Goal: Transaction & Acquisition: Purchase product/service

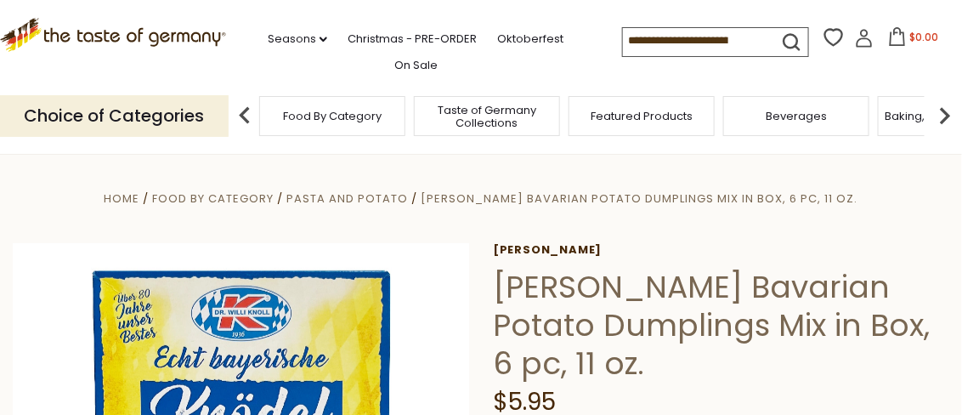
scroll to position [169, 0]
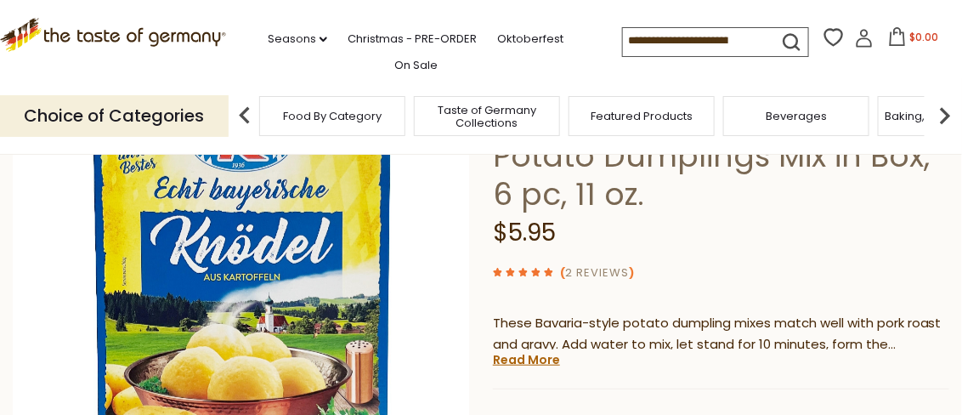
click at [580, 272] on link "2 Reviews" at bounding box center [598, 273] width 64 height 18
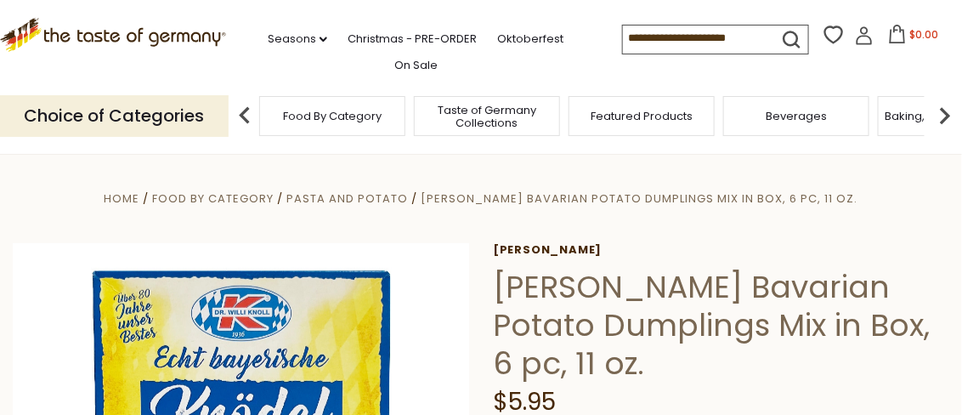
scroll to position [169, 0]
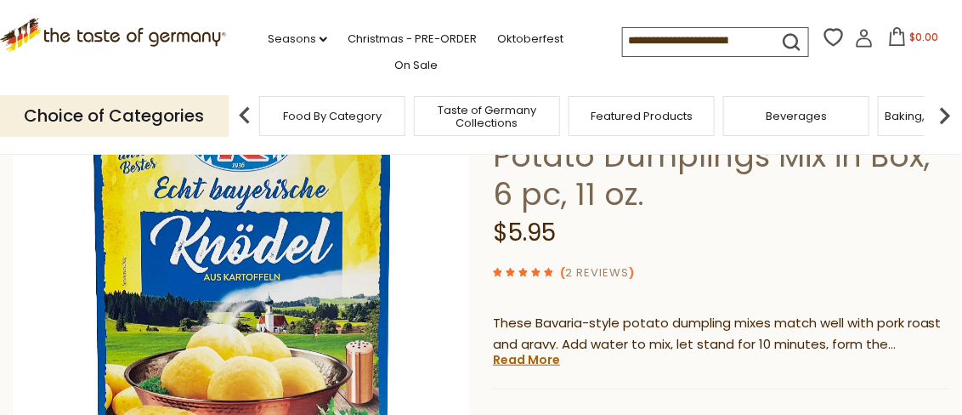
click at [608, 268] on link "2 Reviews" at bounding box center [598, 273] width 64 height 18
click at [529, 362] on link "Read More" at bounding box center [526, 359] width 67 height 17
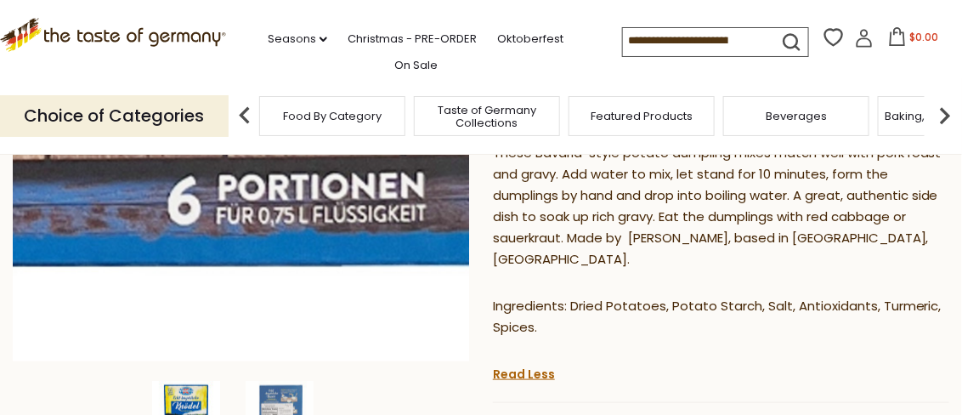
scroll to position [510, 0]
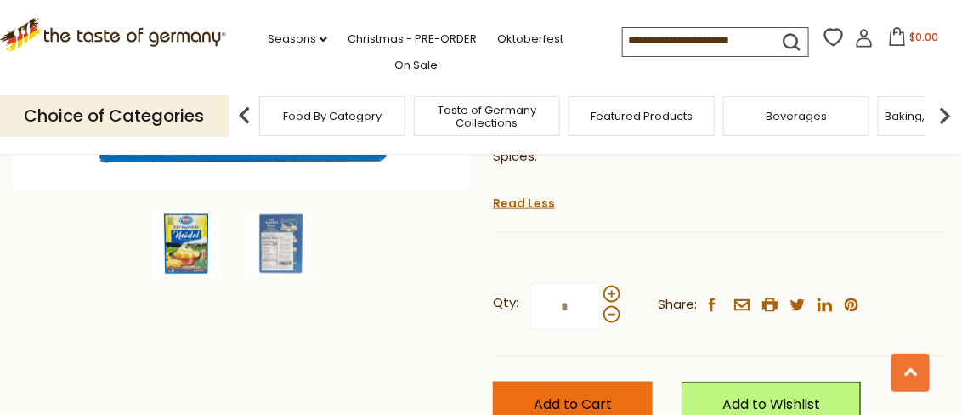
click at [613, 381] on button "Add to Cart" at bounding box center [573, 404] width 160 height 47
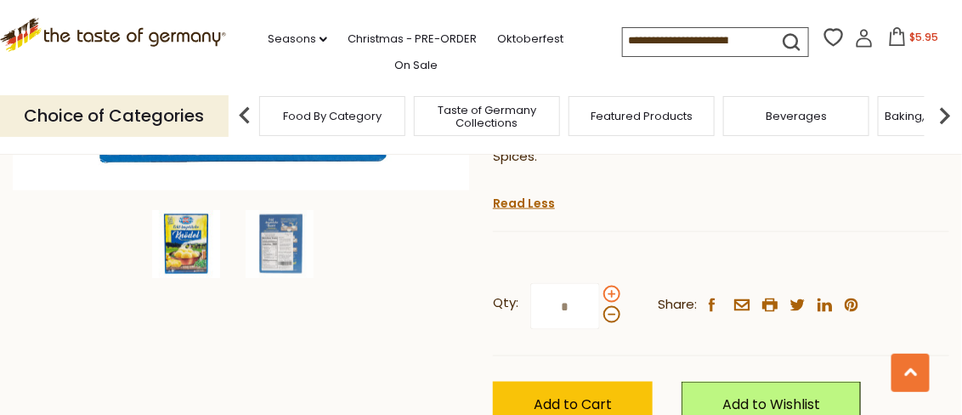
click at [612, 285] on span at bounding box center [611, 293] width 17 height 17
click at [600, 283] on input "*" at bounding box center [565, 306] width 70 height 47
click at [607, 306] on span at bounding box center [611, 314] width 17 height 17
click at [600, 294] on input "*" at bounding box center [565, 306] width 70 height 47
type input "*"
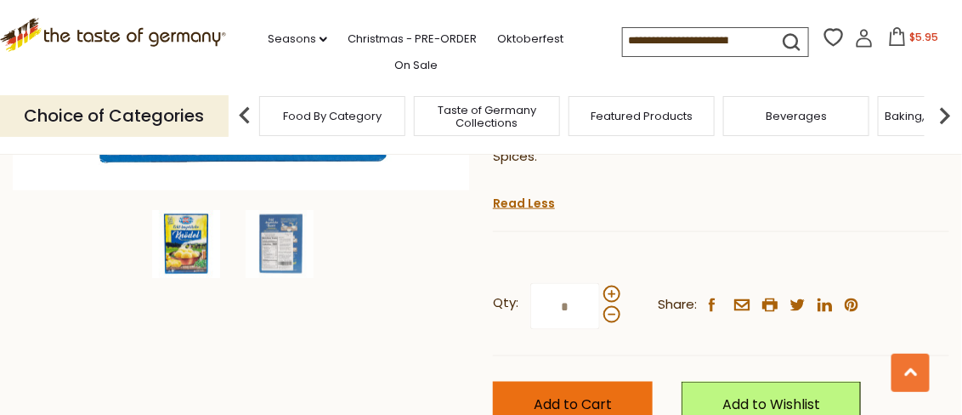
click at [591, 381] on button "Add to Cart" at bounding box center [573, 404] width 160 height 47
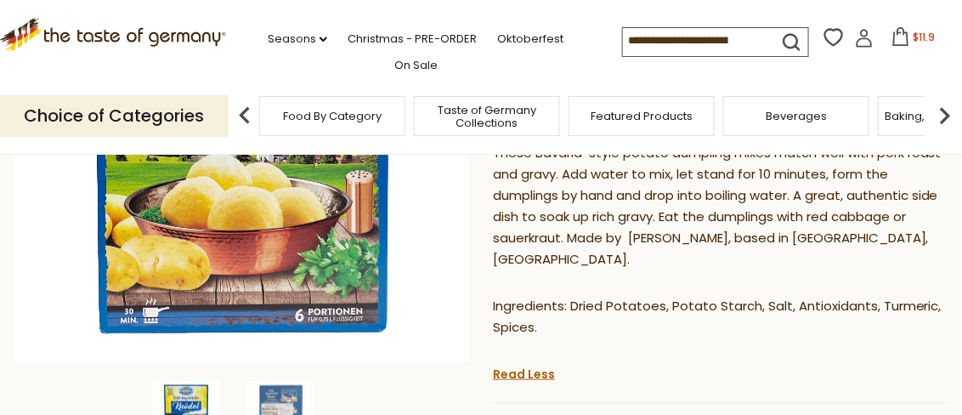
scroll to position [0, 0]
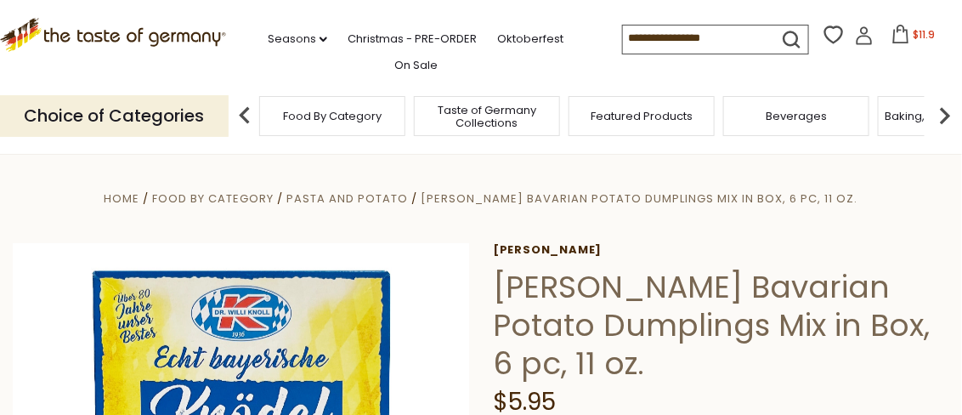
click at [856, 42] on icon at bounding box center [864, 35] width 19 height 19
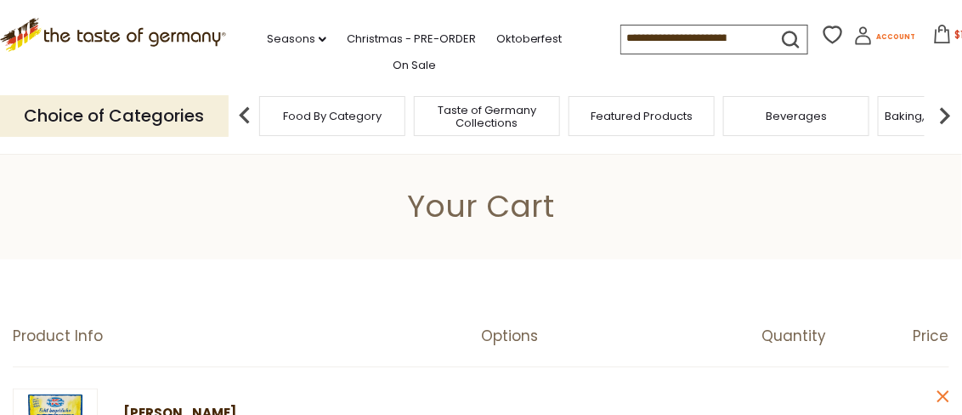
click at [876, 34] on span "Account" at bounding box center [895, 36] width 39 height 9
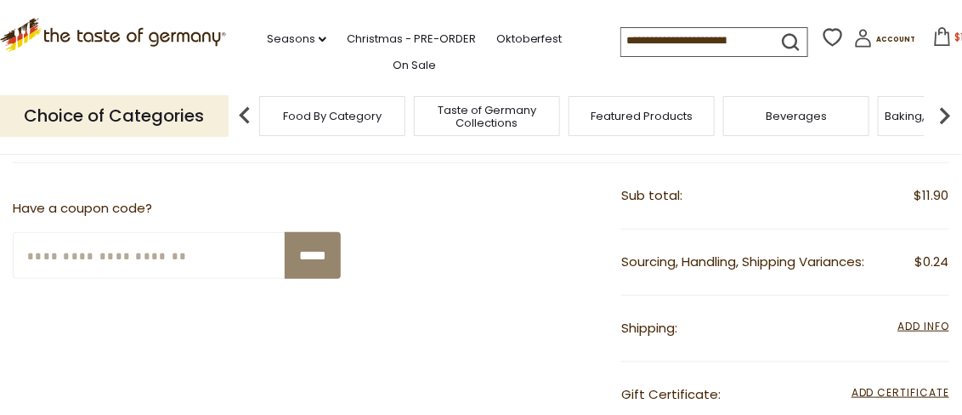
scroll to position [169, 0]
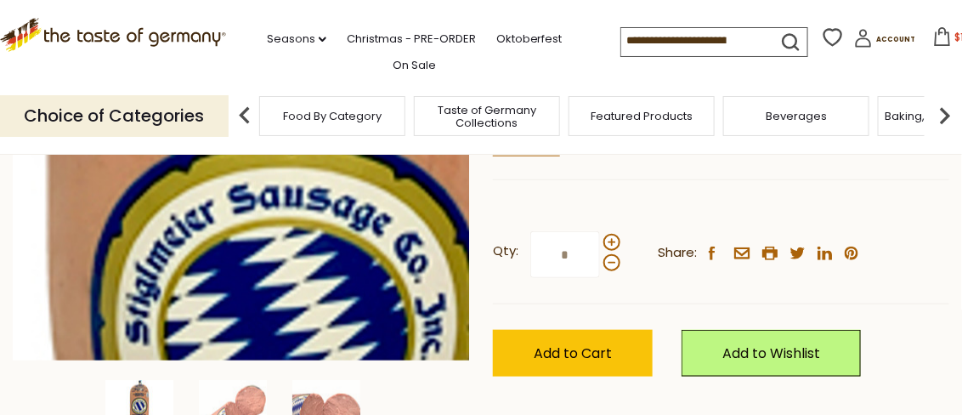
scroll to position [510, 0]
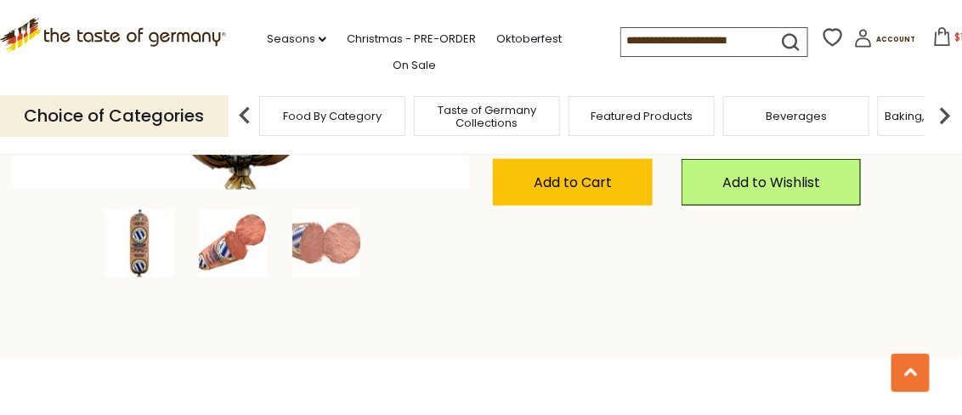
click at [226, 246] on img at bounding box center [233, 243] width 68 height 68
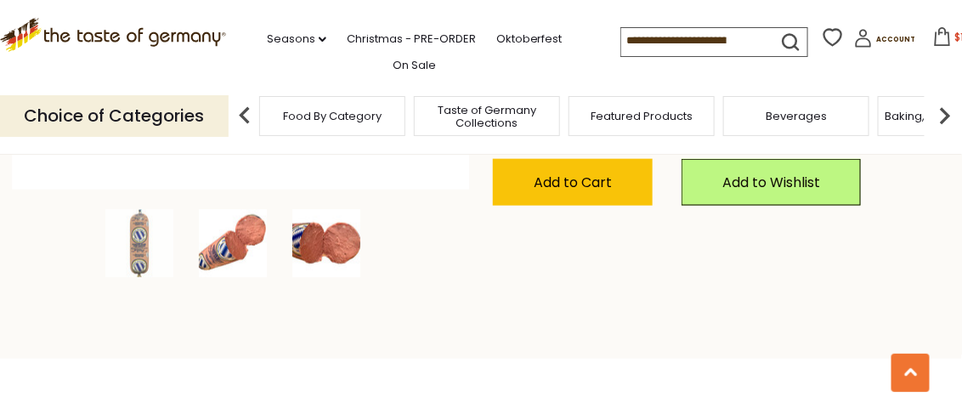
click at [328, 249] on img at bounding box center [326, 243] width 68 height 68
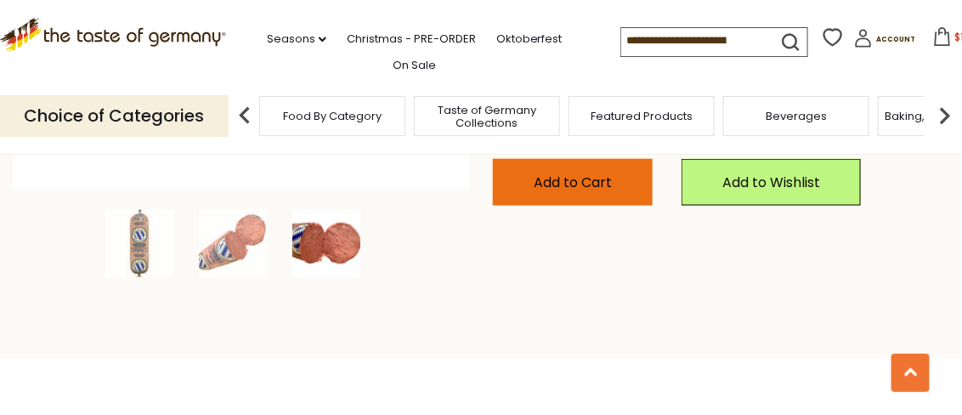
click at [541, 167] on button "Add to Cart" at bounding box center [573, 182] width 160 height 47
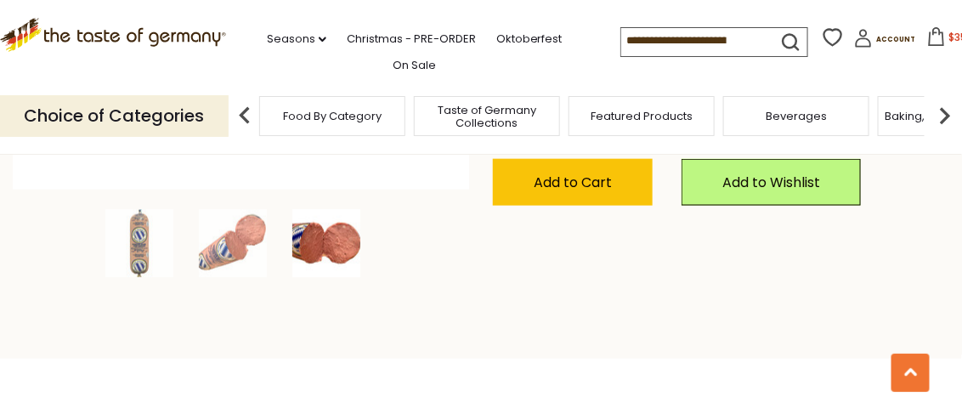
click at [347, 118] on span "Food By Category" at bounding box center [332, 116] width 99 height 13
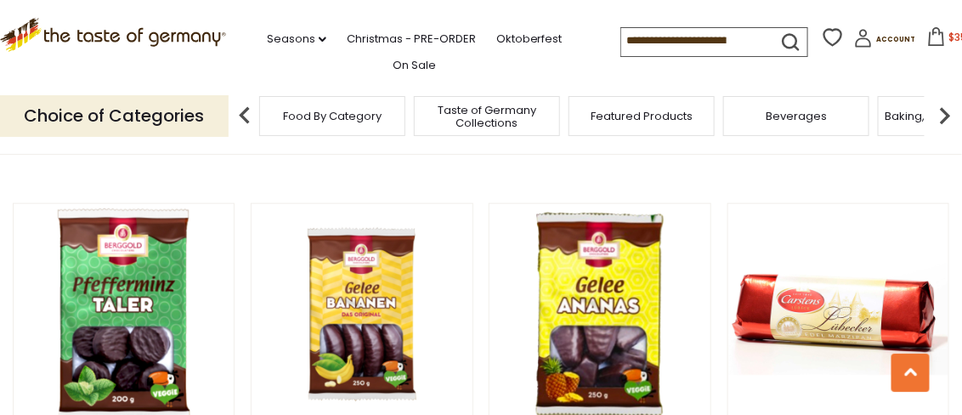
scroll to position [2548, 0]
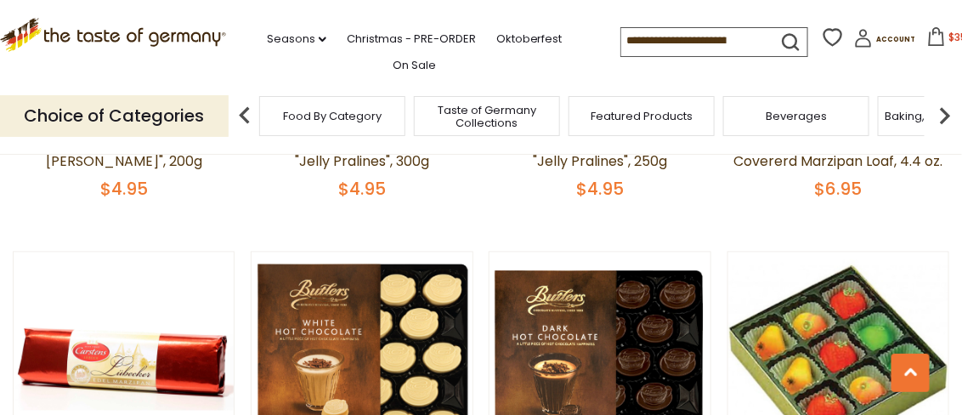
click at [247, 121] on img at bounding box center [245, 116] width 34 height 34
click at [240, 112] on img at bounding box center [245, 116] width 34 height 34
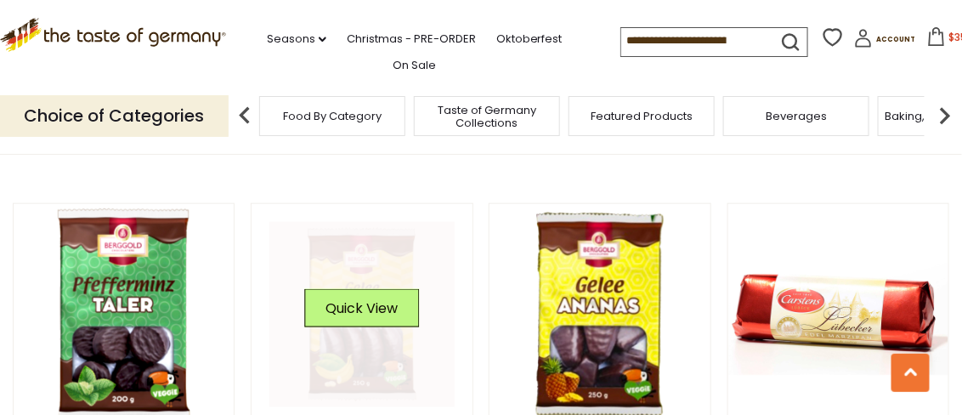
scroll to position [2039, 0]
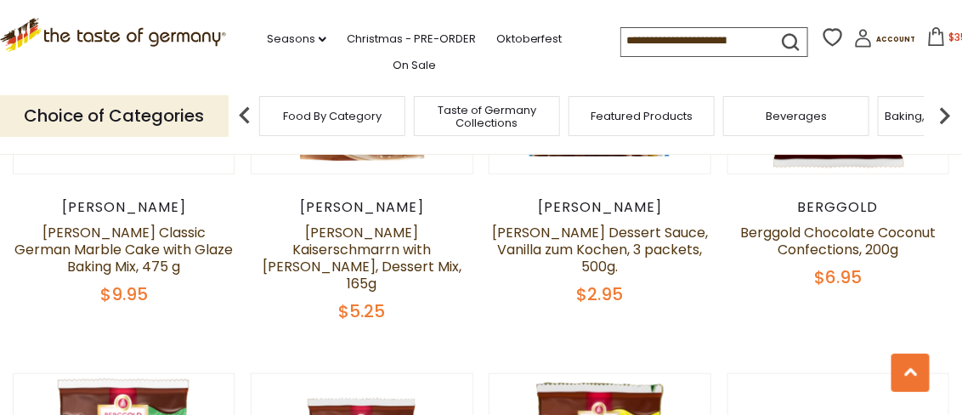
click at [242, 111] on img at bounding box center [245, 116] width 34 height 34
click at [742, 38] on input at bounding box center [693, 40] width 144 height 24
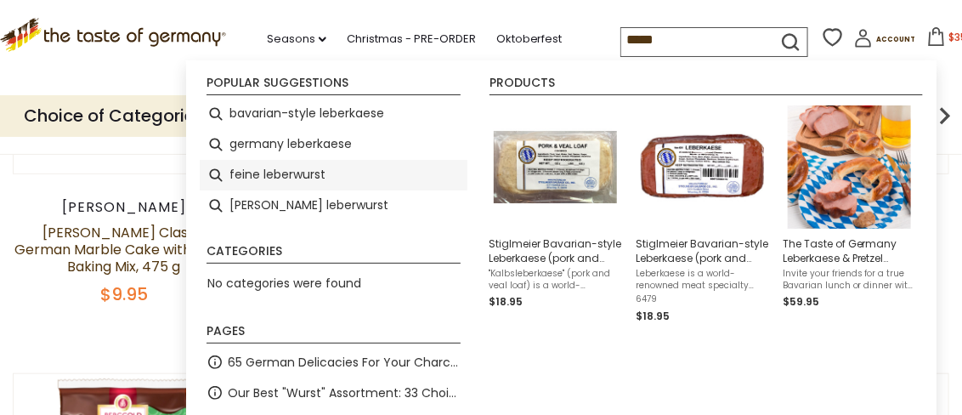
click at [301, 175] on li "feine leberwurst" at bounding box center [334, 175] width 268 height 31
type input "**********"
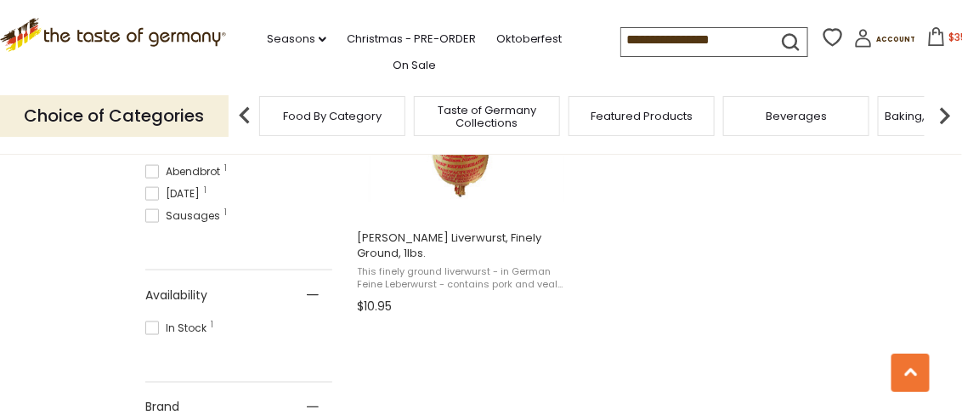
scroll to position [169, 0]
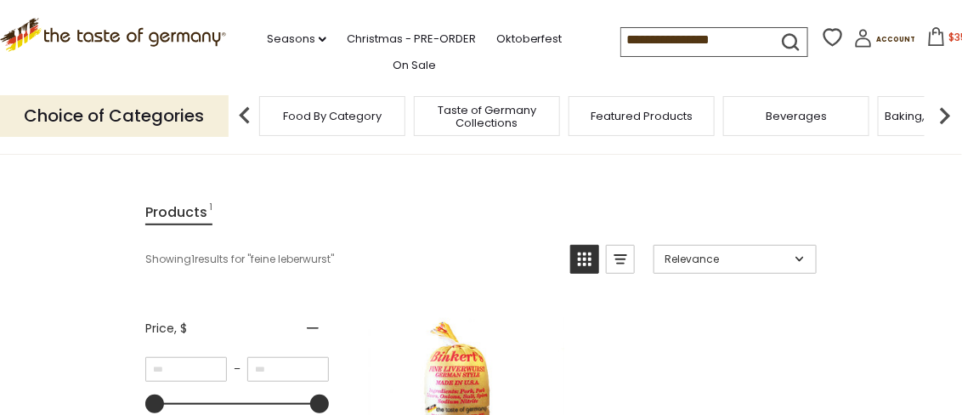
click at [712, 34] on input "**********" at bounding box center [693, 40] width 144 height 24
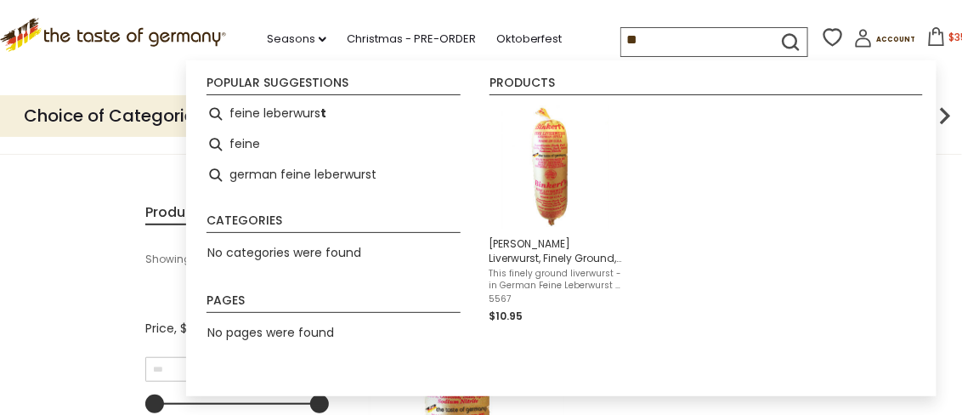
type input "*"
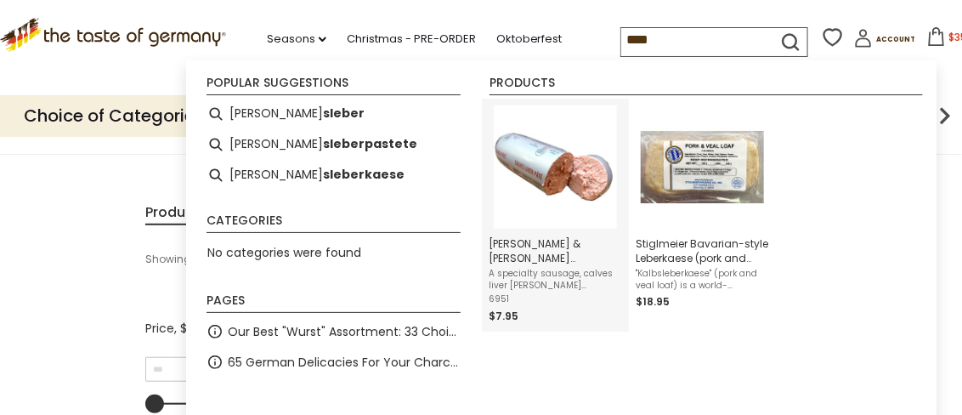
type input "****"
click at [503, 266] on link "Schaller & Weber „Kalbsleber“ Veal Pate, 7 oz. A specialty sausage, calves live…" at bounding box center [555, 214] width 133 height 219
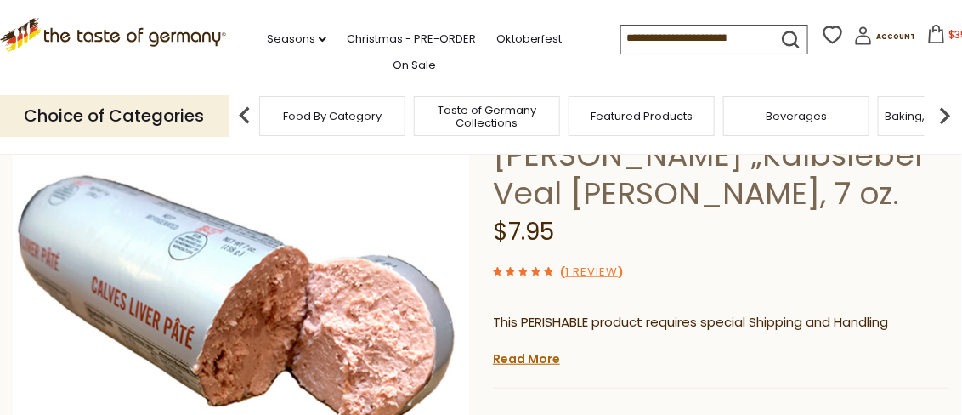
scroll to position [339, 0]
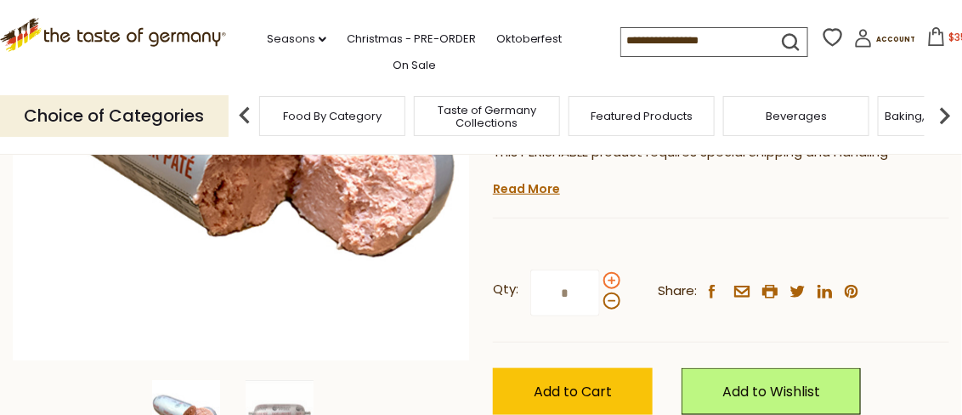
click at [609, 272] on span at bounding box center [611, 280] width 17 height 17
click at [600, 269] on input "*" at bounding box center [565, 292] width 70 height 47
click at [607, 292] on span at bounding box center [611, 300] width 17 height 17
click at [600, 269] on input "*" at bounding box center [565, 292] width 70 height 47
click at [613, 272] on span at bounding box center [611, 280] width 17 height 17
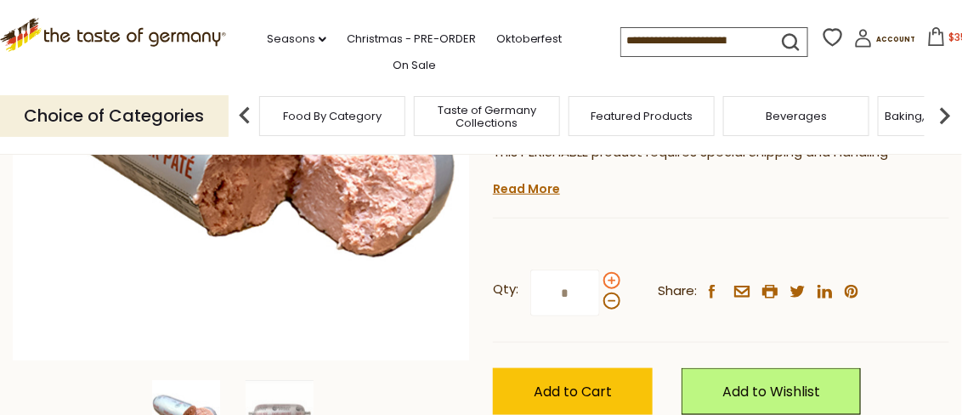
click at [600, 269] on input "*" at bounding box center [565, 292] width 70 height 47
type input "*"
click at [807, 295] on div "Qty: * Share: facebook email printer twitter linkedin pinterest" at bounding box center [721, 293] width 456 height 99
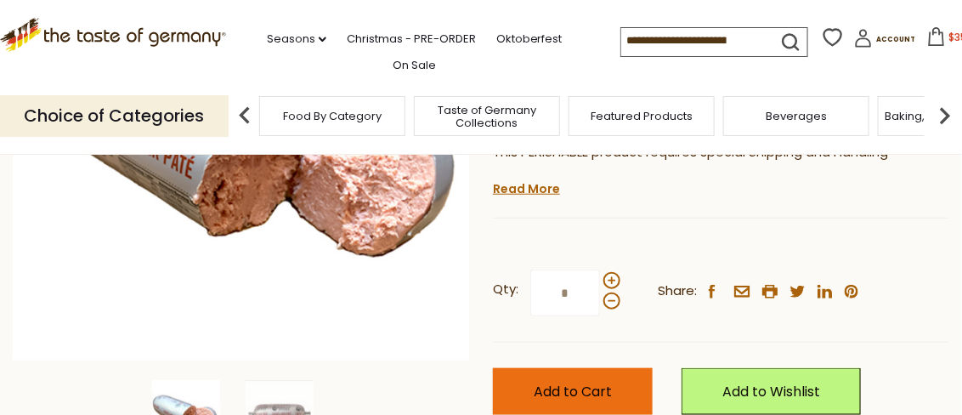
click at [596, 381] on span "Add to Cart" at bounding box center [573, 391] width 78 height 20
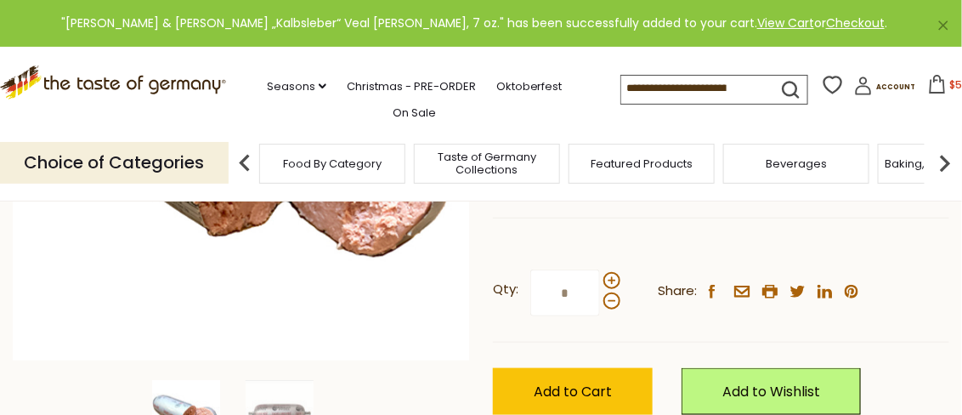
click at [748, 93] on input at bounding box center [693, 88] width 144 height 24
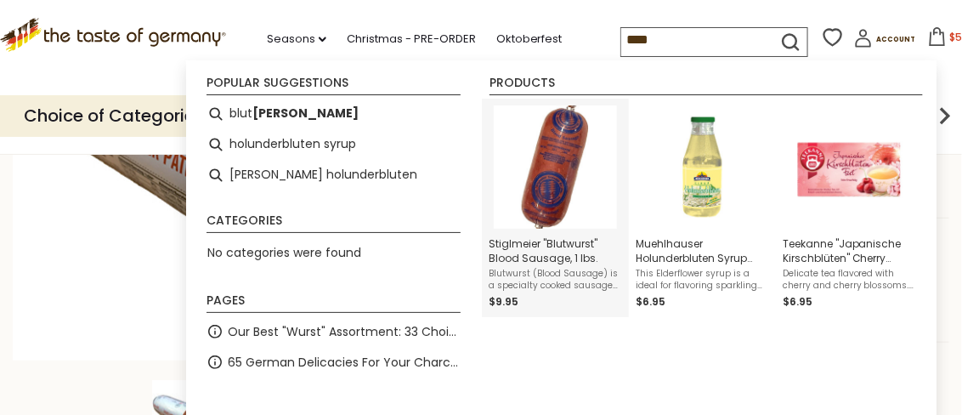
type input "****"
click at [540, 280] on span "Blutwurst (Blood Sausage) is a specialty cooked sausage (Brühwurst) eaten aroun…" at bounding box center [555, 280] width 133 height 24
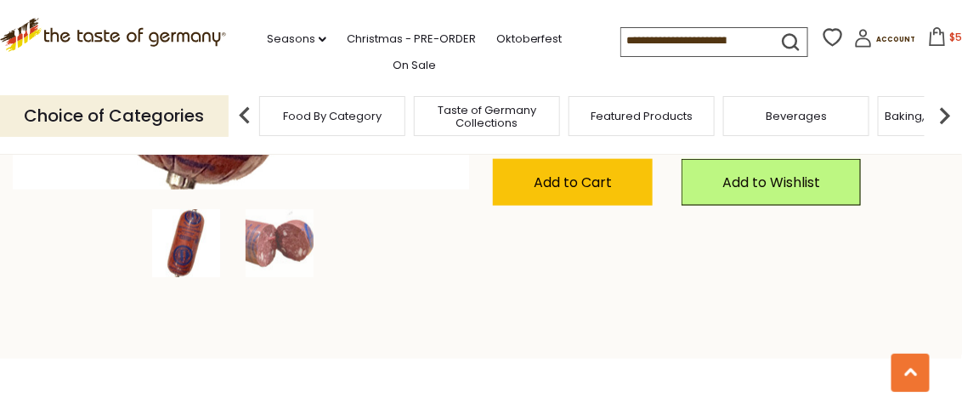
scroll to position [339, 0]
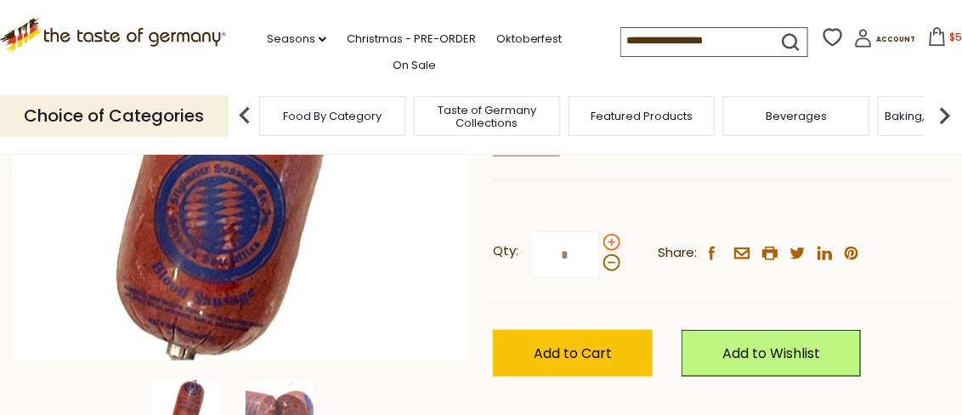
click at [613, 240] on span at bounding box center [611, 242] width 17 height 17
click at [600, 240] on input "*" at bounding box center [565, 254] width 70 height 47
type input "*"
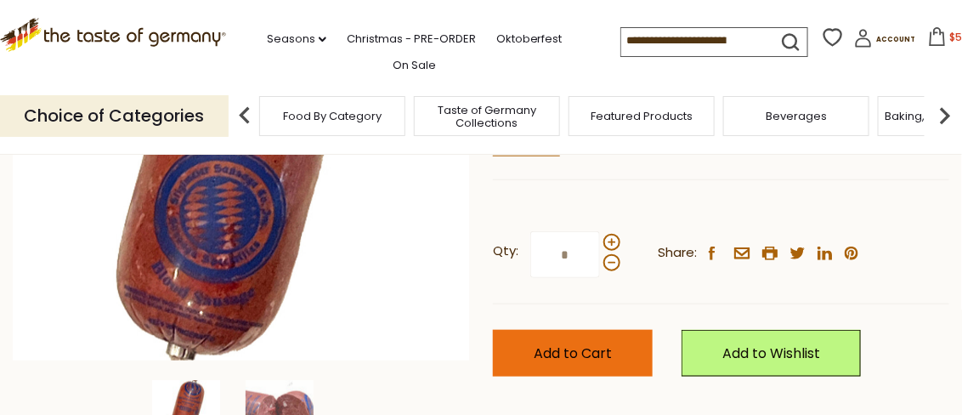
type input "*"
click at [573, 359] on span "Add to Cart" at bounding box center [573, 353] width 78 height 20
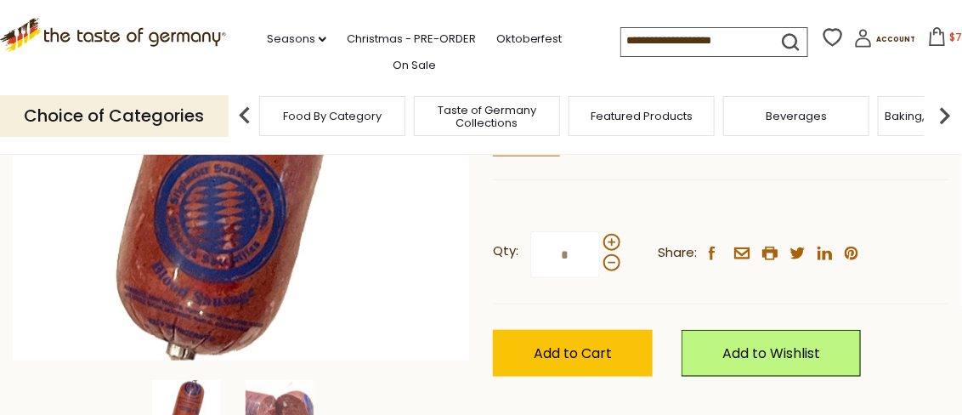
click at [932, 40] on button "$71.65" at bounding box center [954, 39] width 72 height 25
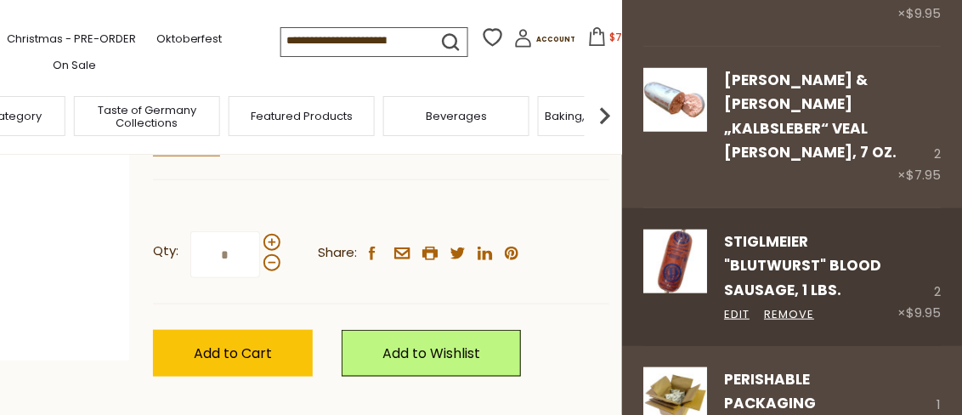
scroll to position [510, 0]
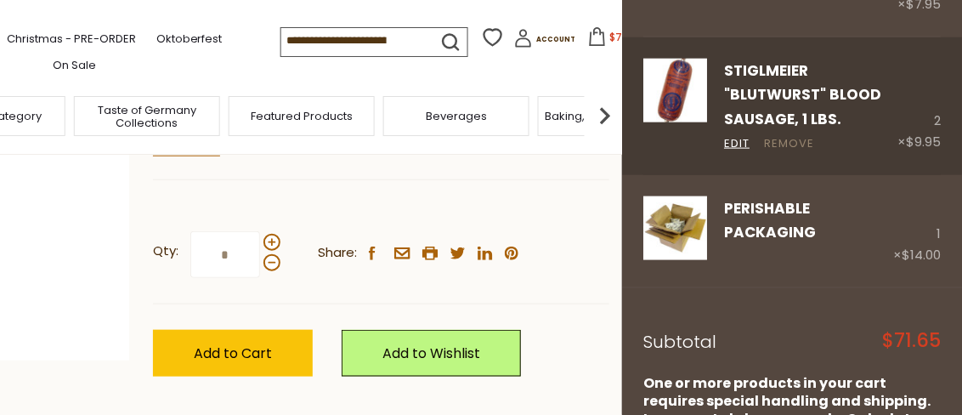
click at [780, 135] on link "Remove" at bounding box center [789, 144] width 50 height 18
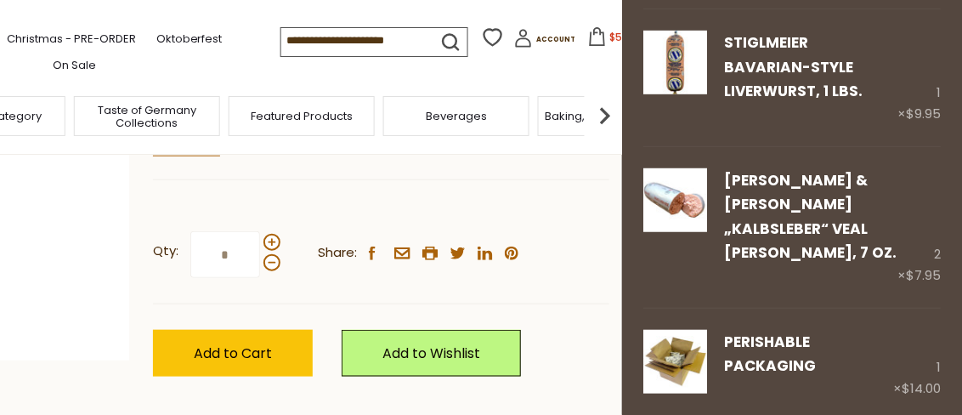
scroll to position [352, 0]
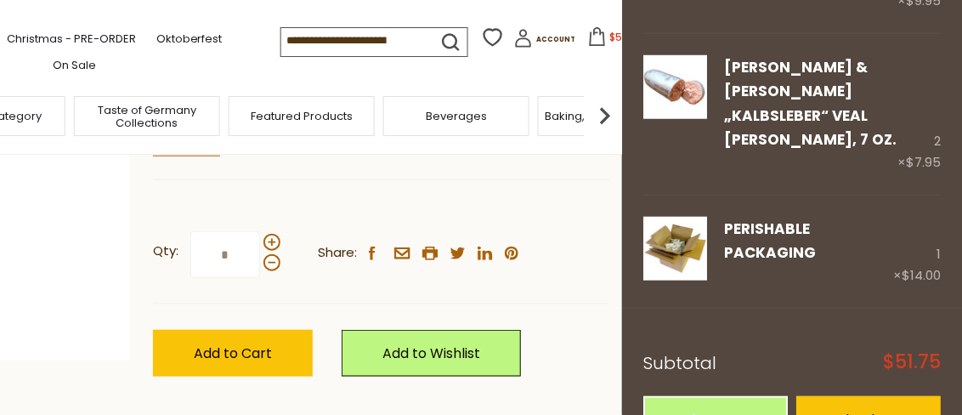
click at [790, 268] on div "Edit" at bounding box center [808, 277] width 169 height 19
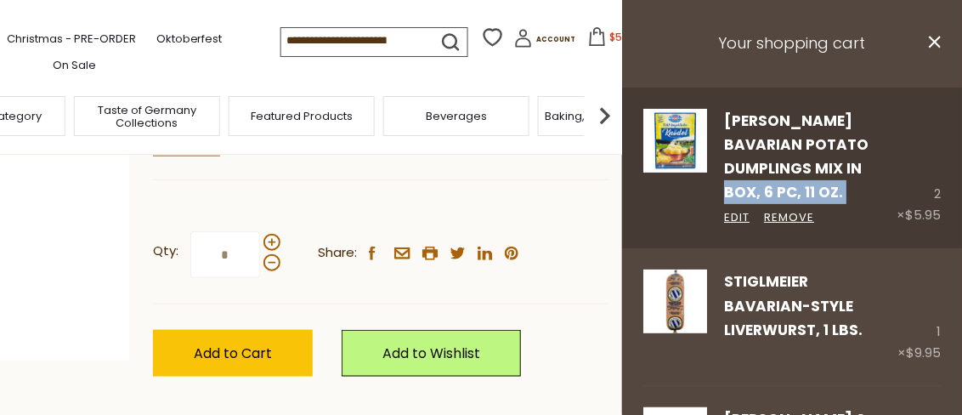
drag, startPoint x: 785, startPoint y: 183, endPoint x: 858, endPoint y: 130, distance: 90.1
click at [811, 152] on div "[PERSON_NAME] Bavarian Potato Dumplings Mix in Box, 6 pc, 11 oz. Edit Remove" at bounding box center [801, 168] width 189 height 118
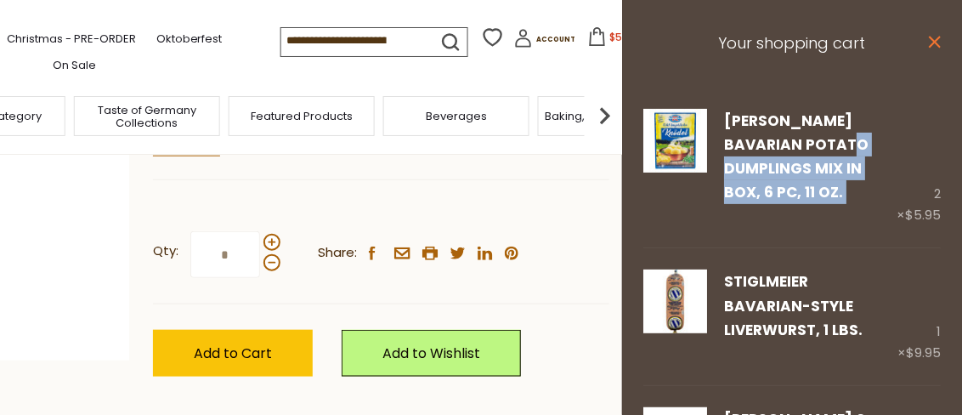
click at [928, 37] on icon "close" at bounding box center [934, 42] width 13 height 13
